Goal: Transaction & Acquisition: Purchase product/service

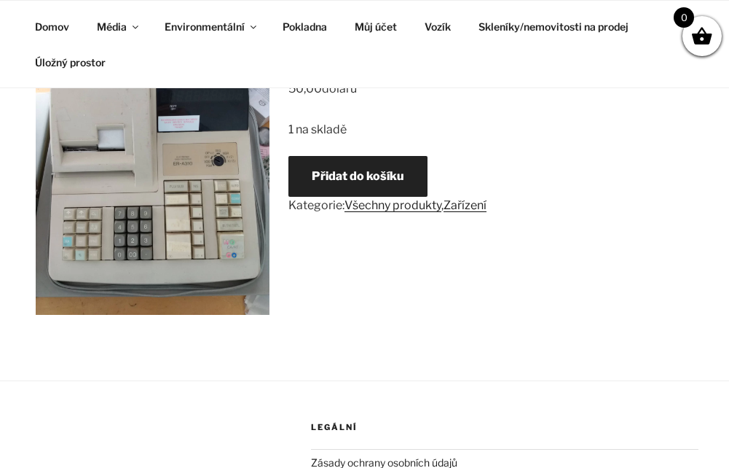
scroll to position [291, 0]
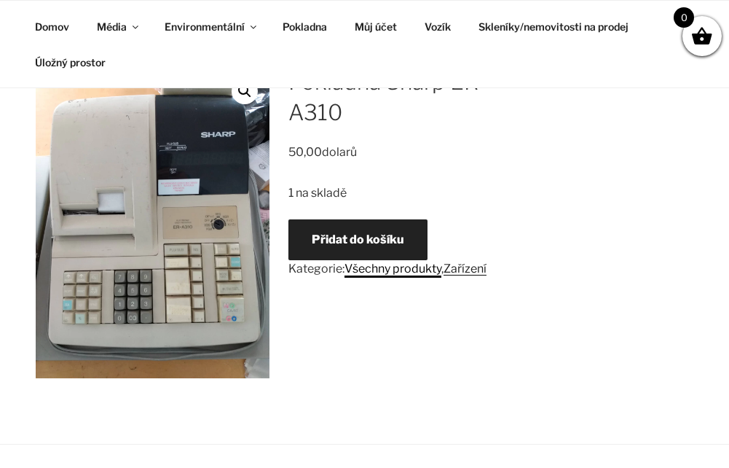
click at [401, 269] on link "Všechny produkty" at bounding box center [393, 269] width 97 height 14
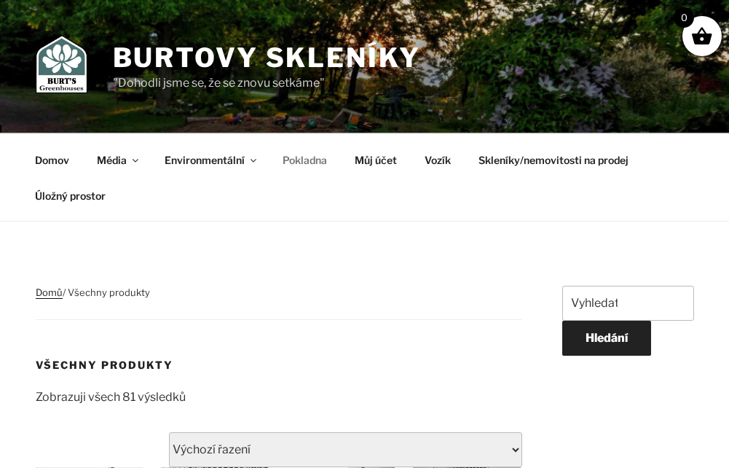
click at [313, 154] on link "Pokladna" at bounding box center [305, 160] width 70 height 36
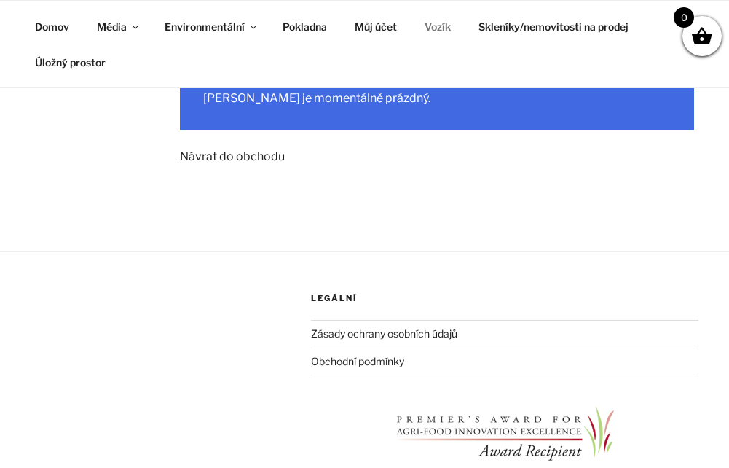
scroll to position [219, 0]
click at [241, 167] on div "[PERSON_NAME] je momentálně prázdný. Návrat do obchodu" at bounding box center [437, 125] width 514 height 117
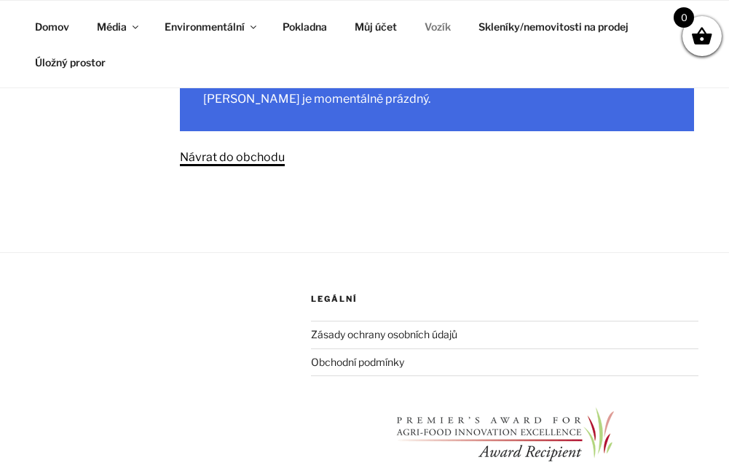
click at [237, 158] on link "Návrat do obchodu" at bounding box center [232, 157] width 105 height 14
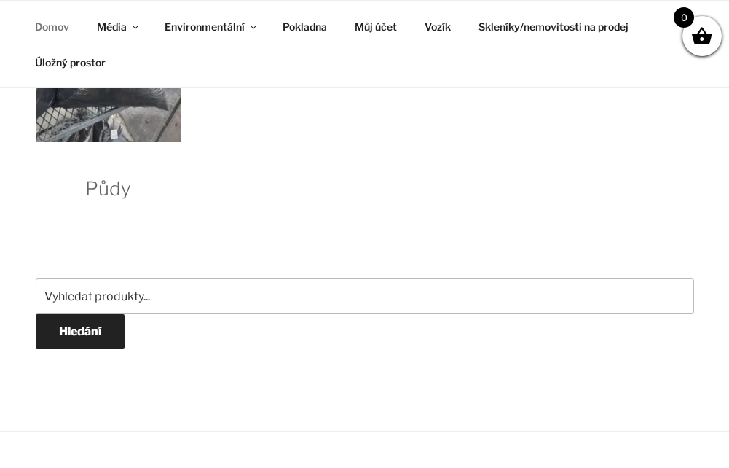
scroll to position [2040, 0]
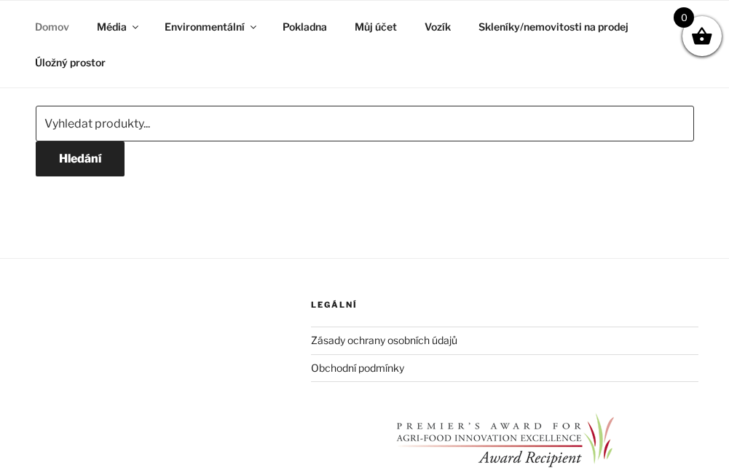
click at [155, 103] on aside "Hledat: Hledání" at bounding box center [365, 160] width 659 height 131
type input "Cash register Sharp"
click at [36, 141] on button "Hledání" at bounding box center [80, 158] width 89 height 35
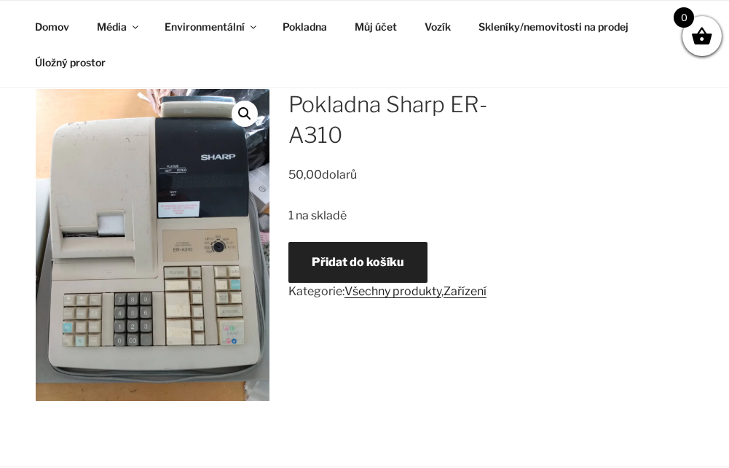
scroll to position [291, 0]
